Goal: Information Seeking & Learning: Learn about a topic

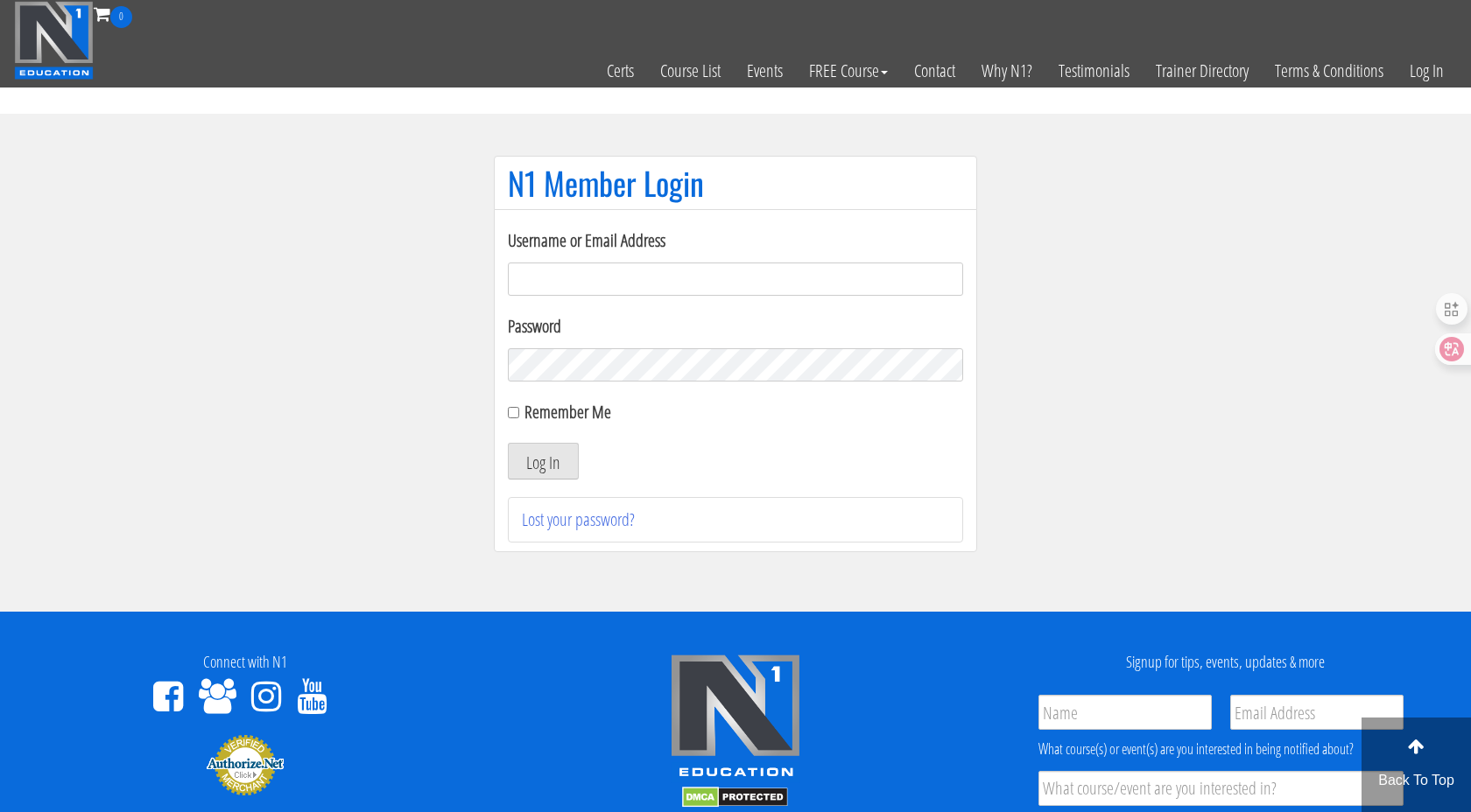
click at [599, 250] on label "Username or Email Address" at bounding box center [736, 240] width 455 height 26
click at [599, 263] on input "Username or Email Address" at bounding box center [736, 279] width 455 height 33
click at [582, 278] on input "Username or Email Address" at bounding box center [736, 279] width 455 height 33
type input "[EMAIL_ADDRESS][DOMAIN_NAME]"
click at [540, 470] on button "Log In" at bounding box center [543, 461] width 71 height 37
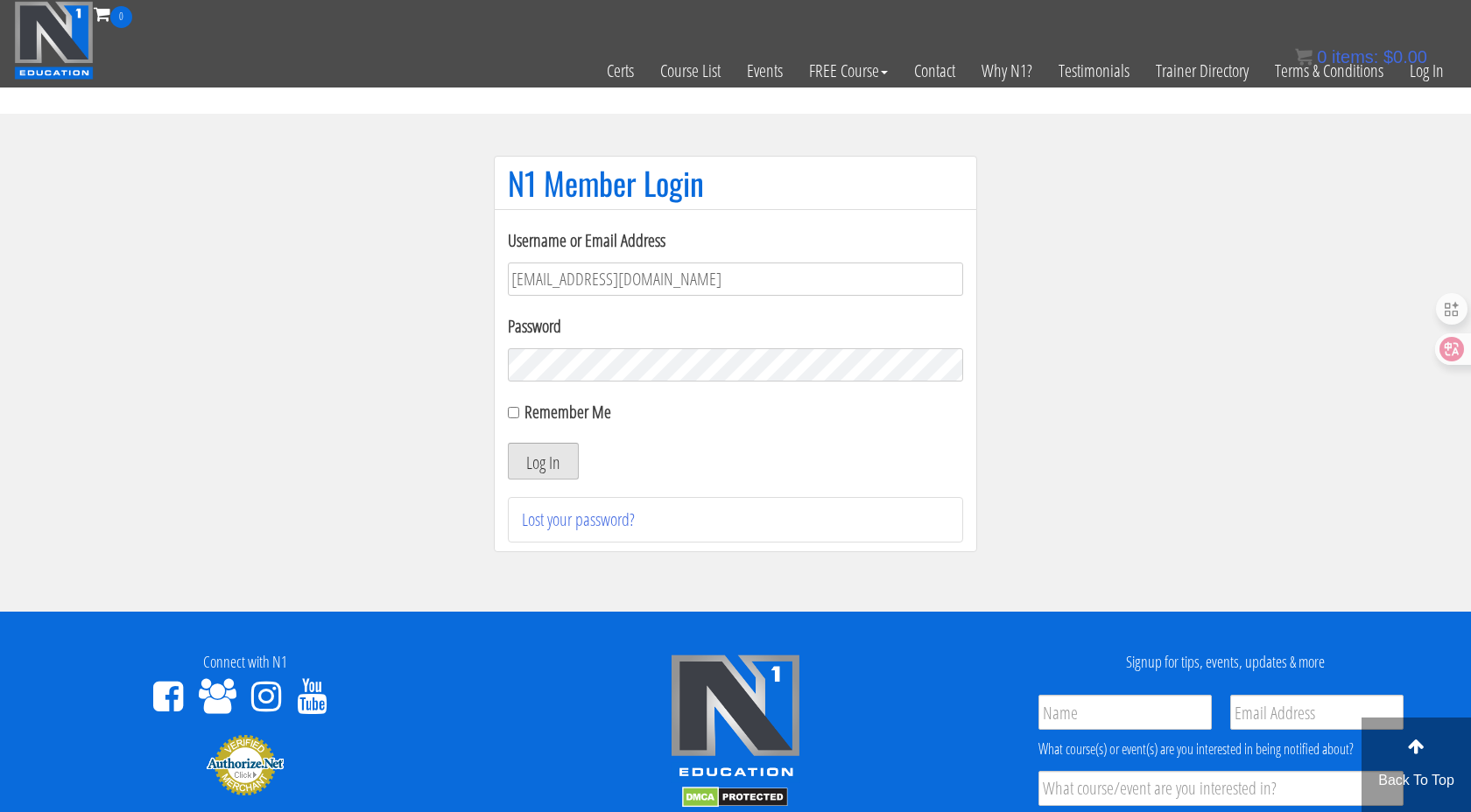
click at [550, 467] on button "Log In" at bounding box center [543, 461] width 71 height 37
click at [374, 435] on section "N1 Member Login Username or Email Address 1540282449@qq.com Password Remember M…" at bounding box center [736, 363] width 1471 height 498
click at [532, 460] on button "Log In" at bounding box center [543, 461] width 71 height 37
click at [545, 463] on button "Log In" at bounding box center [543, 461] width 71 height 37
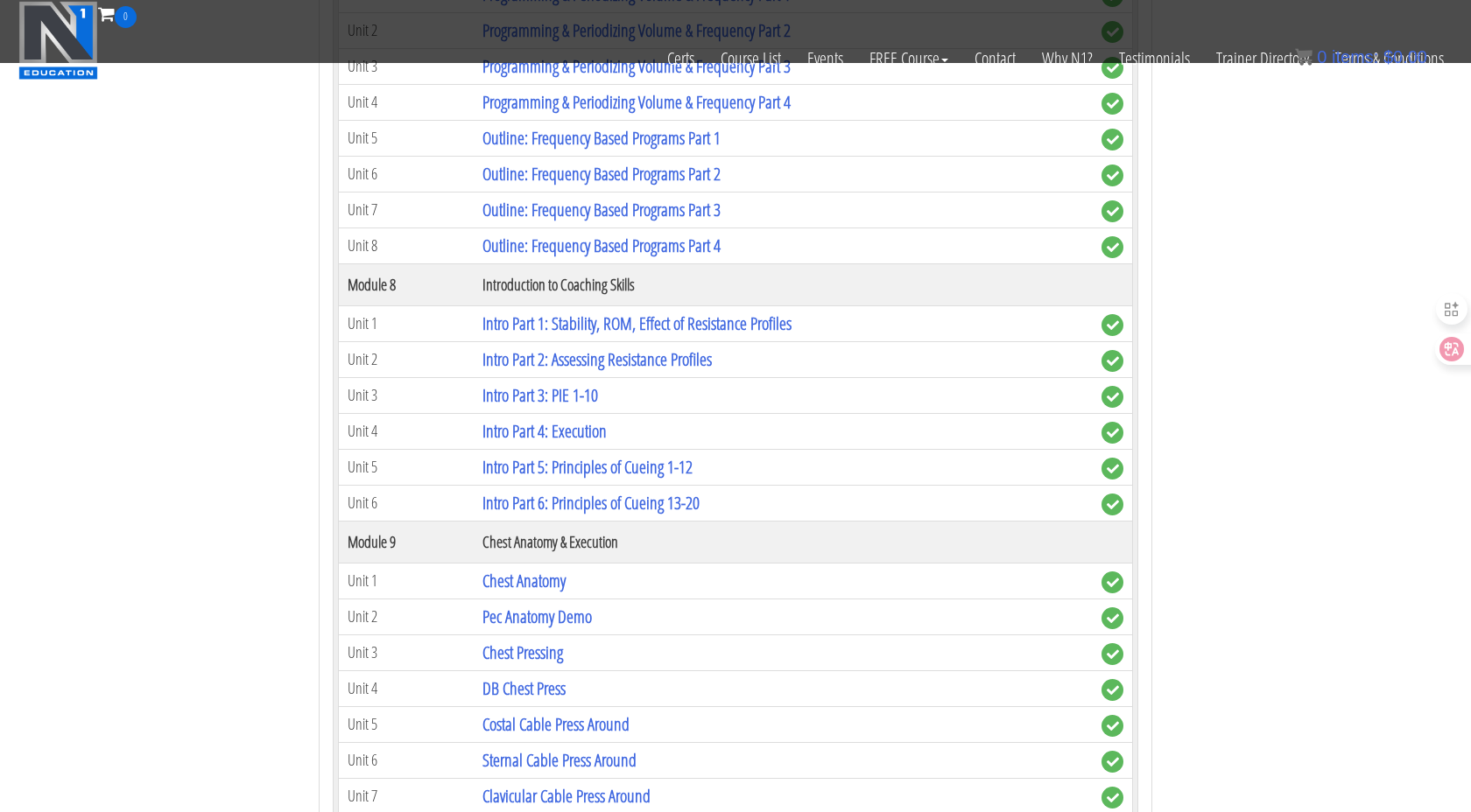
scroll to position [2626, 0]
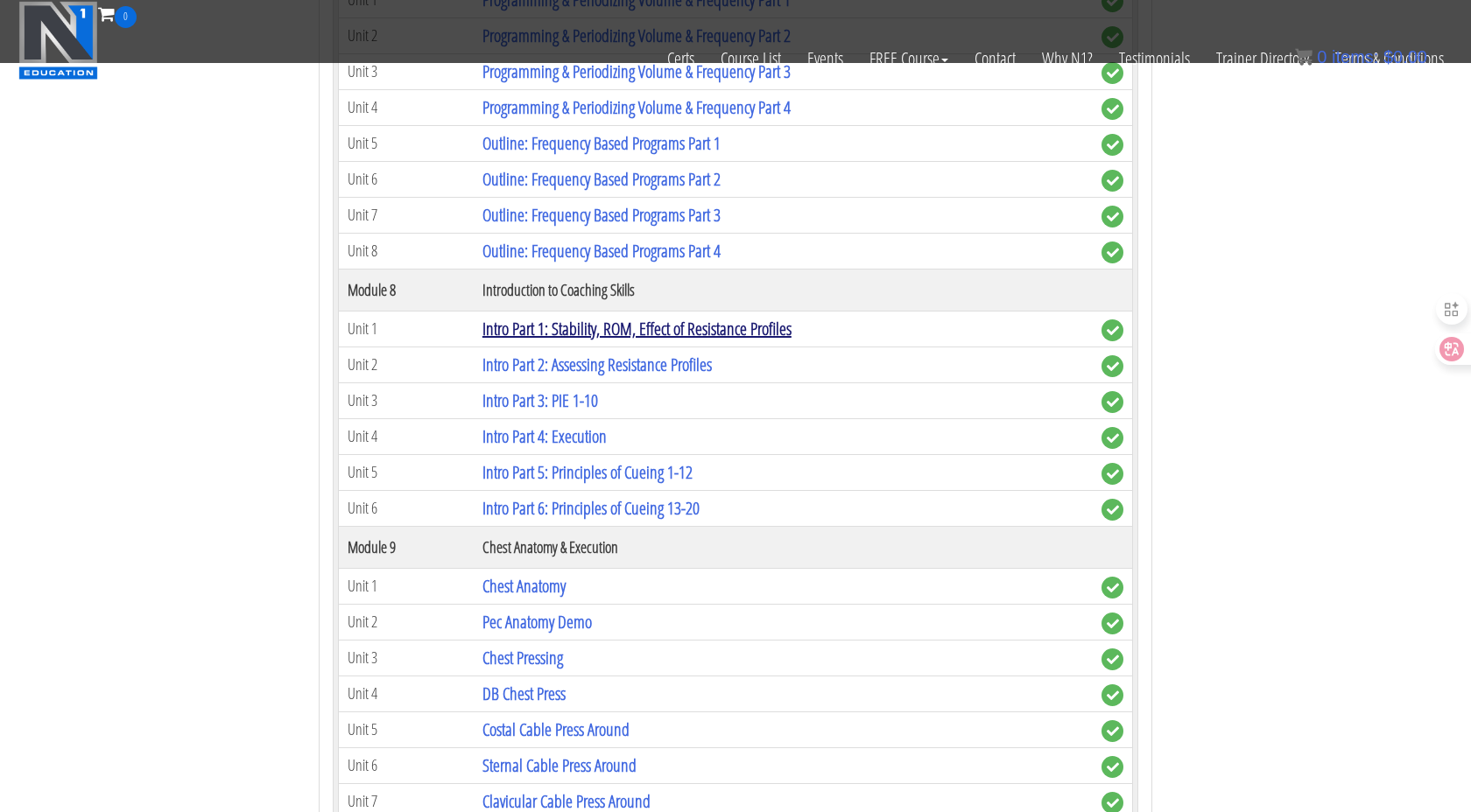
click at [554, 328] on link "Intro Part 1: Stability, ROM, Effect of Resistance Profiles" at bounding box center [636, 328] width 309 height 23
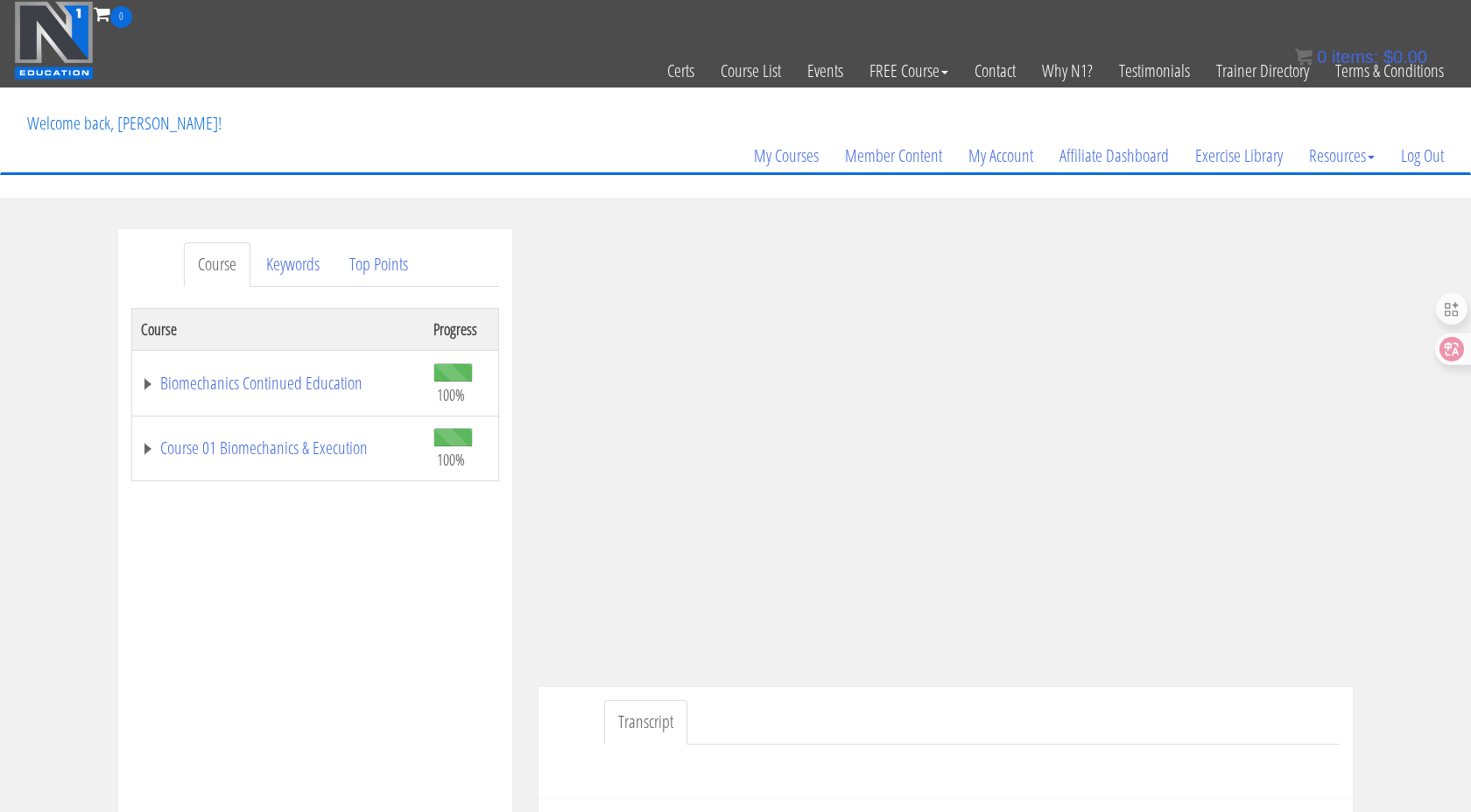
click at [1402, 350] on div "Course Keywords Top Points Course Progress Biomechanics Continued Education 100…" at bounding box center [736, 724] width 1471 height 989
